Goal: Navigation & Orientation: Understand site structure

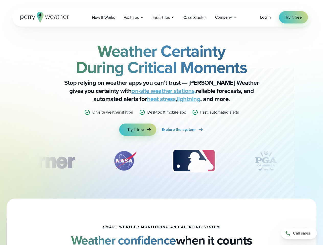
click at [161, 123] on div "Weather Certainty During Critical Moments Stop relying on weather apps you can’…" at bounding box center [161, 89] width 247 height 93
click at [161, 17] on span "Industries" at bounding box center [161, 18] width 17 height 6
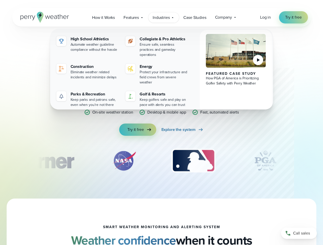
click at [161, 161] on div "slideshow" at bounding box center [161, 161] width 247 height 26
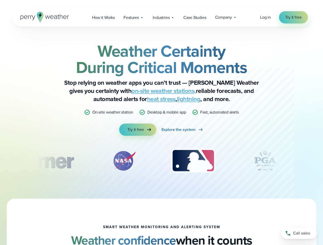
click at [0, 161] on div "Weather Certainty During Critical Moments Stop relying on weather apps you can’…" at bounding box center [161, 113] width 323 height 172
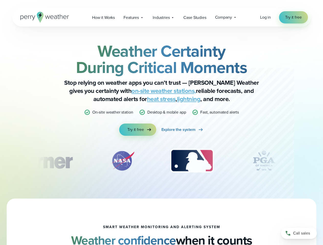
click at [0, 161] on div "Weather Certainty During Critical Moments Stop relying on weather apps you can’…" at bounding box center [161, 113] width 323 height 172
